Goal: Navigation & Orientation: Find specific page/section

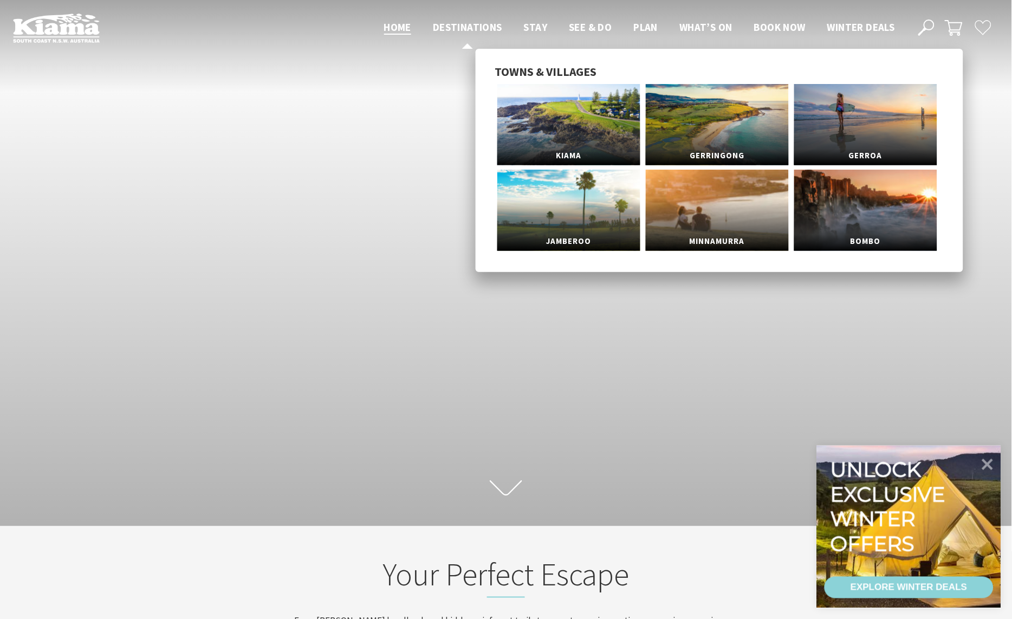
scroll to position [182, 1022]
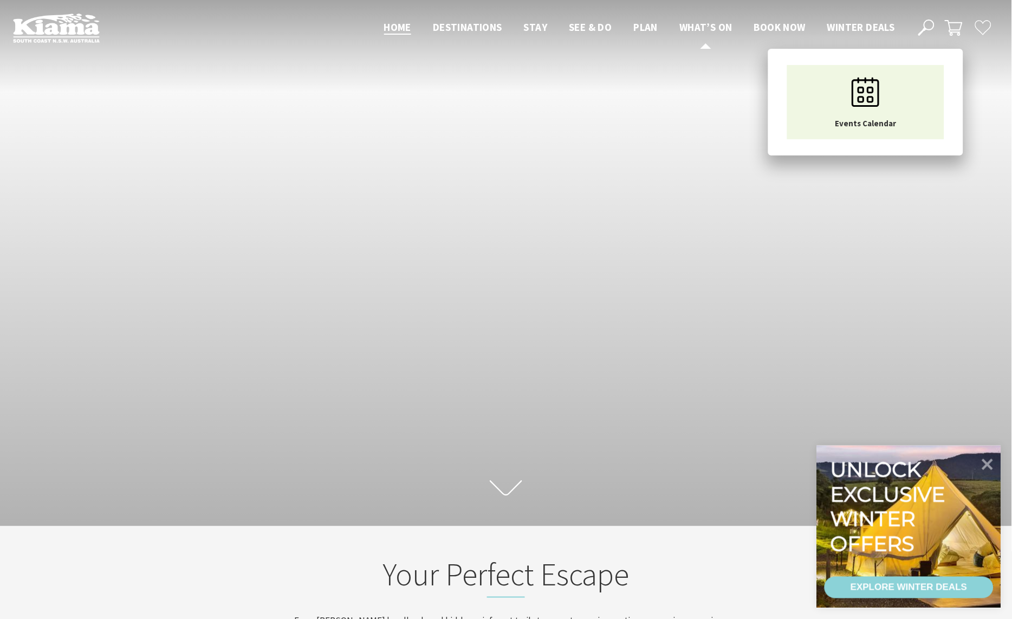
click at [700, 25] on span "What’s On" at bounding box center [705, 27] width 53 height 13
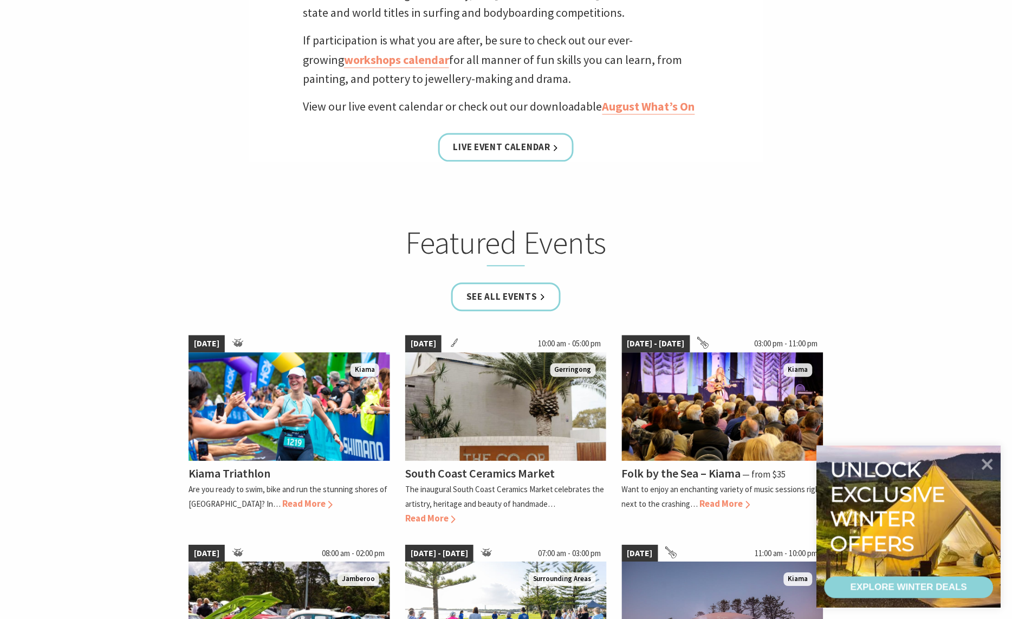
scroll to position [182, 0]
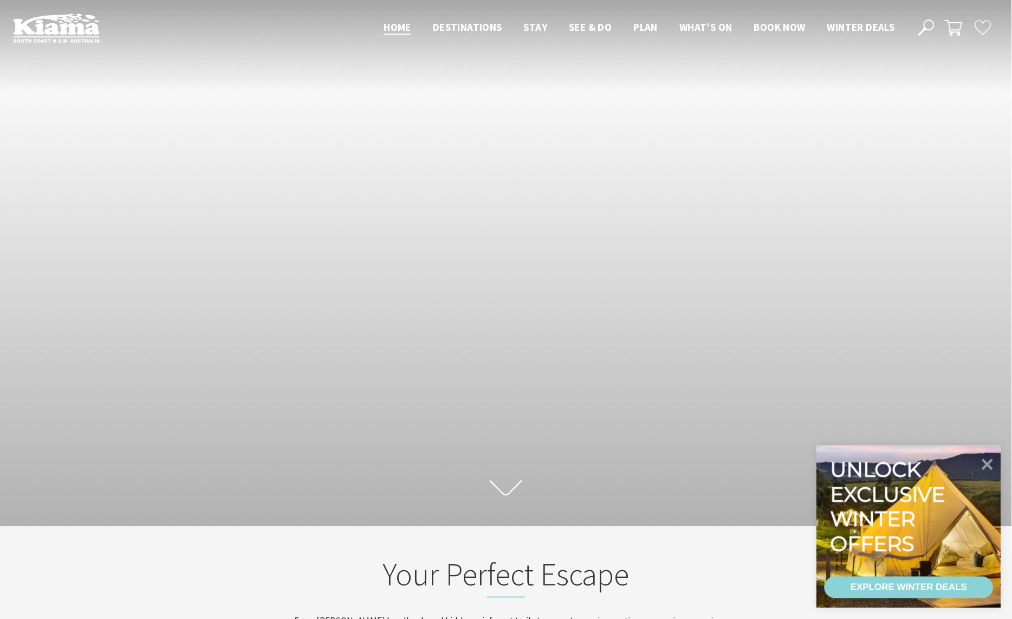
scroll to position [182, 1022]
